Goal: Task Accomplishment & Management: Manage account settings

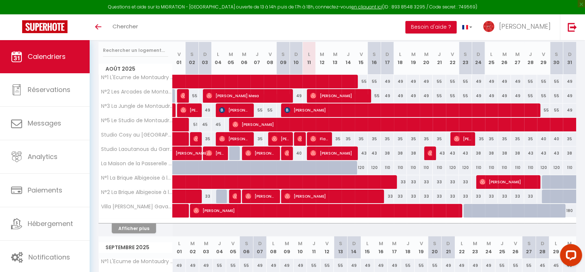
scroll to position [111, 0]
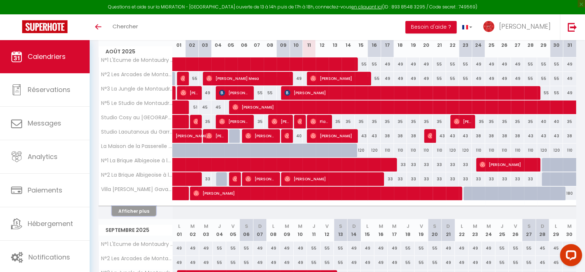
click at [135, 210] on button "Afficher plus" at bounding box center [134, 211] width 44 height 10
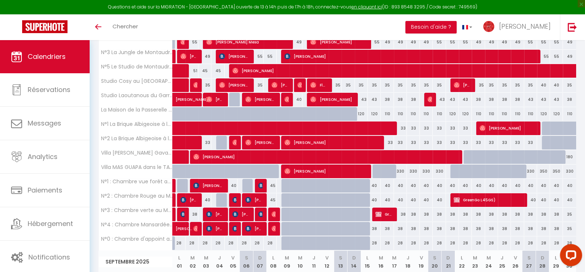
scroll to position [73, 0]
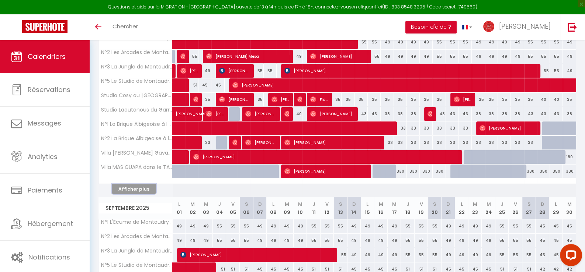
click at [138, 189] on button "Afficher plus" at bounding box center [134, 189] width 44 height 10
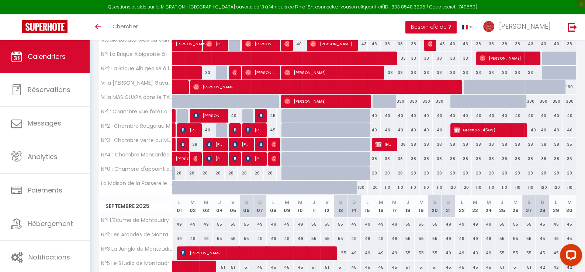
scroll to position [206, 0]
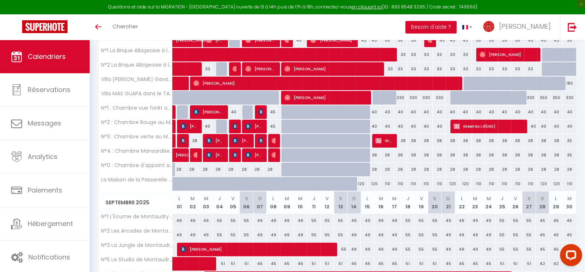
click at [361, 183] on div "120" at bounding box center [361, 184] width 13 height 14
type input "120"
type input "Ven 15 Août 2025"
type input "Sam 16 Août 2025"
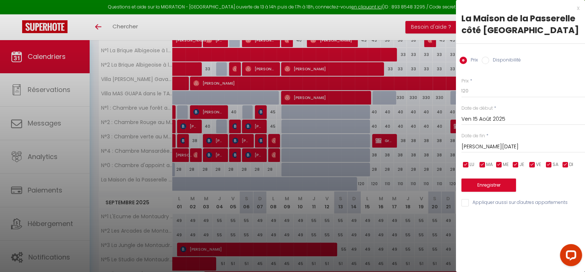
click at [578, 6] on div "x" at bounding box center [517, 8] width 123 height 9
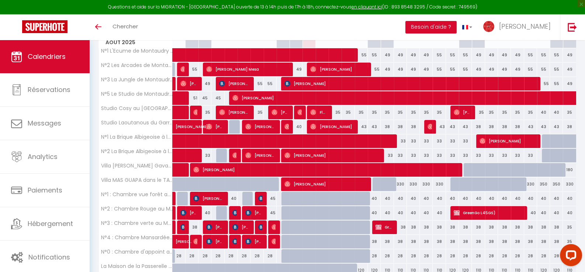
scroll to position [133, 0]
